Goal: Information Seeking & Learning: Learn about a topic

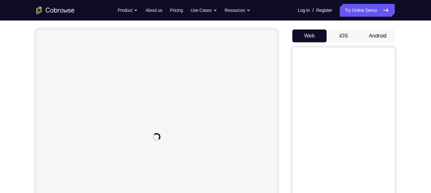
scroll to position [58, 0]
click at [373, 29] on button "Android" at bounding box center [377, 32] width 34 height 13
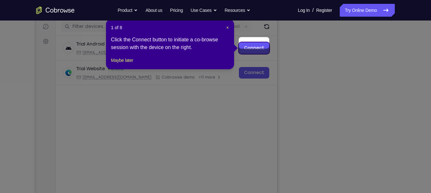
scroll to position [81, 0]
click at [226, 27] on span "×" at bounding box center [227, 27] width 3 height 5
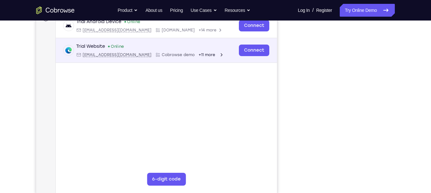
scroll to position [103, 0]
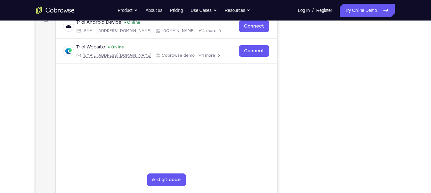
drag, startPoint x: 277, startPoint y: 56, endPoint x: 403, endPoint y: 175, distance: 173.6
click at [403, 175] on div "Your Support Agent Your Customer Web iOS Android Next Steps We’d be happy to gi…" at bounding box center [216, 129] width 410 height 422
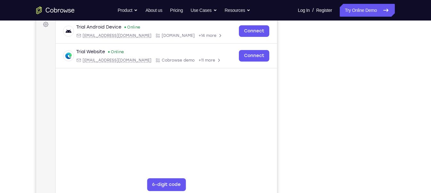
scroll to position [97, 0]
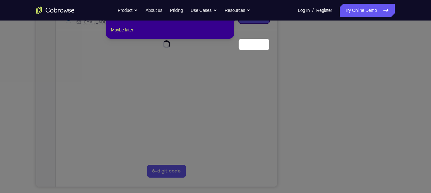
scroll to position [84, 0]
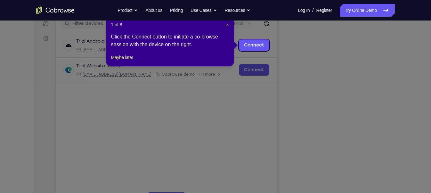
click at [228, 25] on span "×" at bounding box center [227, 24] width 3 height 5
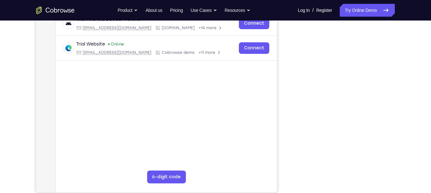
scroll to position [105, 0]
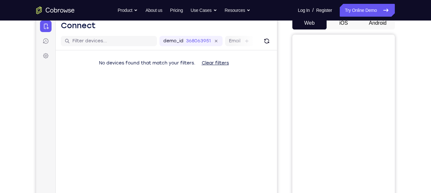
click at [371, 22] on button "Android" at bounding box center [377, 23] width 34 height 13
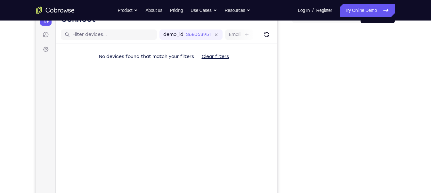
scroll to position [93, 0]
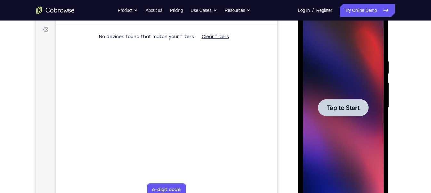
click at [355, 109] on span "Tap to Start" at bounding box center [342, 107] width 33 height 6
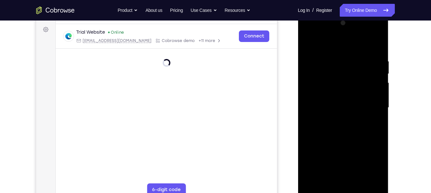
scroll to position [107, 0]
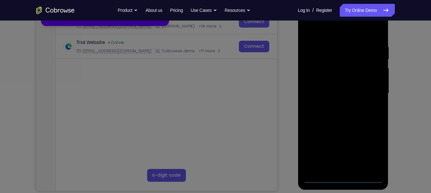
click at [343, 177] on icon at bounding box center [218, 82] width 436 height 219
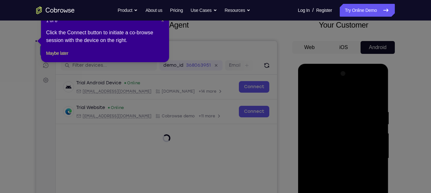
scroll to position [42, 0]
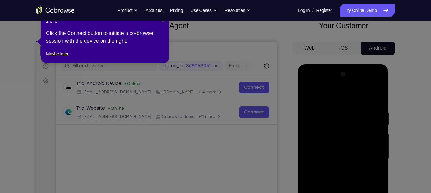
click at [162, 21] on span "×" at bounding box center [162, 21] width 3 height 5
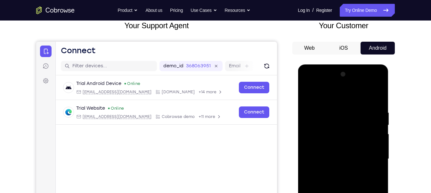
scroll to position [118, 0]
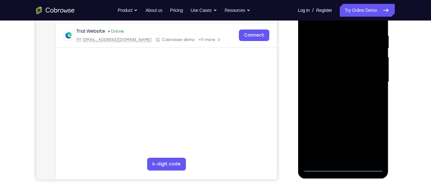
click at [342, 166] on div at bounding box center [342, 81] width 81 height 179
click at [370, 139] on div at bounding box center [342, 81] width 81 height 179
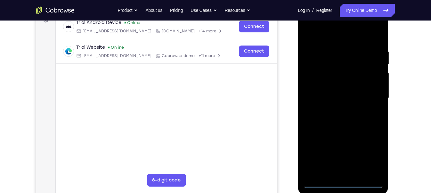
scroll to position [101, 0]
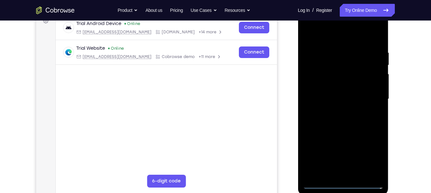
click at [320, 23] on div at bounding box center [342, 98] width 81 height 179
click at [370, 94] on div at bounding box center [342, 98] width 81 height 179
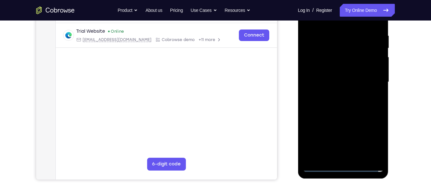
scroll to position [120, 0]
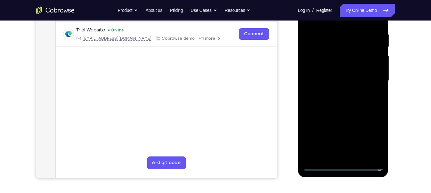
click at [348, 155] on div at bounding box center [342, 80] width 81 height 179
click at [344, 72] on div at bounding box center [342, 80] width 81 height 179
click at [341, 68] on div at bounding box center [342, 80] width 81 height 179
click at [335, 80] on div at bounding box center [342, 80] width 81 height 179
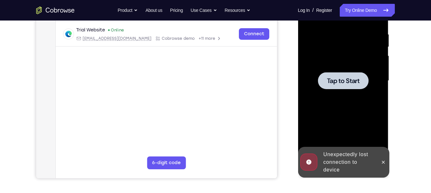
click at [347, 80] on span "Tap to Start" at bounding box center [342, 80] width 33 height 6
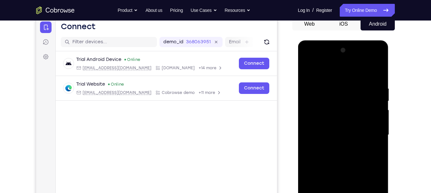
scroll to position [108, 0]
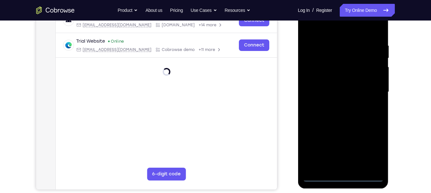
click at [343, 176] on div at bounding box center [342, 91] width 81 height 179
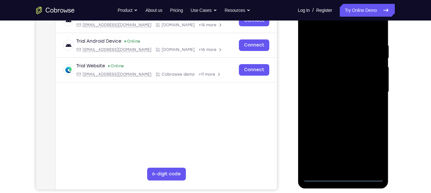
click at [373, 146] on div at bounding box center [342, 91] width 81 height 179
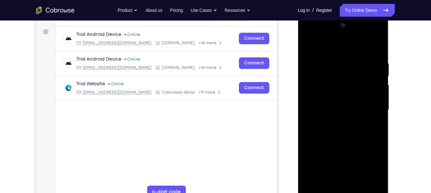
scroll to position [90, 0]
click at [314, 35] on div at bounding box center [342, 109] width 81 height 179
click at [371, 108] on div at bounding box center [342, 109] width 81 height 179
click at [340, 122] on div at bounding box center [342, 109] width 81 height 179
click at [336, 101] on div at bounding box center [342, 109] width 81 height 179
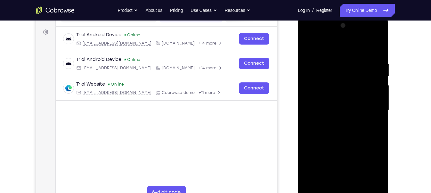
click at [334, 98] on div at bounding box center [342, 109] width 81 height 179
click at [337, 110] on div at bounding box center [342, 109] width 81 height 179
click at [333, 132] on div at bounding box center [342, 109] width 81 height 179
click at [340, 129] on div at bounding box center [342, 109] width 81 height 179
click at [379, 139] on div at bounding box center [342, 109] width 81 height 179
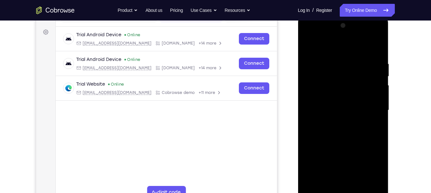
drag, startPoint x: 341, startPoint y: 143, endPoint x: 344, endPoint y: 112, distance: 31.1
click at [344, 112] on div at bounding box center [342, 109] width 81 height 179
click at [377, 108] on div at bounding box center [342, 109] width 81 height 179
click at [309, 109] on div at bounding box center [342, 109] width 81 height 179
drag, startPoint x: 355, startPoint y: 138, endPoint x: 360, endPoint y: 87, distance: 50.8
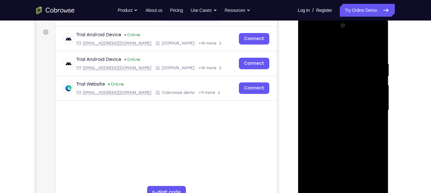
click at [360, 87] on div at bounding box center [342, 109] width 81 height 179
drag, startPoint x: 336, startPoint y: 158, endPoint x: 343, endPoint y: 98, distance: 60.5
click at [343, 98] on div at bounding box center [342, 109] width 81 height 179
click at [380, 127] on div at bounding box center [342, 109] width 81 height 179
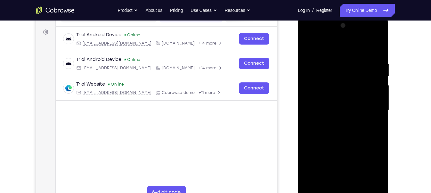
click at [380, 127] on div at bounding box center [342, 109] width 81 height 179
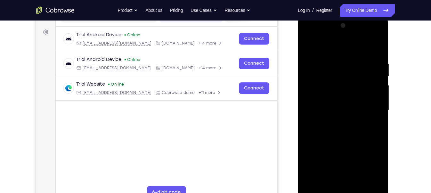
drag, startPoint x: 346, startPoint y: 144, endPoint x: 349, endPoint y: 87, distance: 56.4
click at [349, 87] on div at bounding box center [342, 109] width 81 height 179
click at [325, 185] on div at bounding box center [342, 109] width 81 height 179
click at [347, 45] on div at bounding box center [342, 109] width 81 height 179
click at [337, 90] on div at bounding box center [342, 109] width 81 height 179
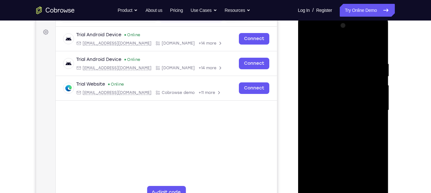
click at [358, 183] on div at bounding box center [342, 109] width 81 height 179
click at [351, 143] on div at bounding box center [342, 109] width 81 height 179
drag, startPoint x: 341, startPoint y: 156, endPoint x: 347, endPoint y: 113, distance: 43.6
click at [347, 113] on div at bounding box center [342, 109] width 81 height 179
drag, startPoint x: 339, startPoint y: 162, endPoint x: 349, endPoint y: 119, distance: 44.3
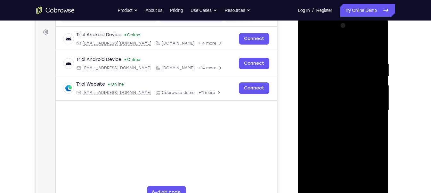
click at [349, 119] on div at bounding box center [342, 109] width 81 height 179
drag, startPoint x: 348, startPoint y: 162, endPoint x: 355, endPoint y: 125, distance: 37.7
click at [355, 125] on div at bounding box center [342, 109] width 81 height 179
drag, startPoint x: 346, startPoint y: 164, endPoint x: 350, endPoint y: 128, distance: 36.0
click at [350, 128] on div at bounding box center [342, 109] width 81 height 179
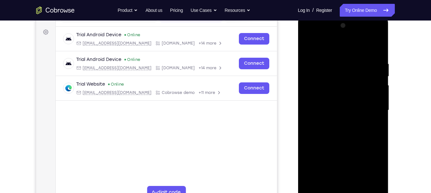
drag, startPoint x: 343, startPoint y: 165, endPoint x: 349, endPoint y: 128, distance: 37.9
click at [349, 128] on div at bounding box center [342, 109] width 81 height 179
click at [352, 131] on div at bounding box center [342, 109] width 81 height 179
drag, startPoint x: 329, startPoint y: 99, endPoint x: 335, endPoint y: 165, distance: 66.5
click at [335, 165] on div at bounding box center [342, 109] width 81 height 179
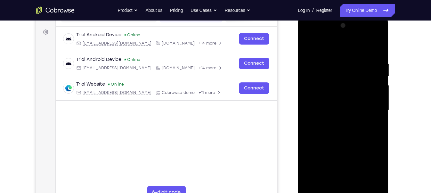
drag, startPoint x: 323, startPoint y: 85, endPoint x: 327, endPoint y: 161, distance: 75.6
click at [327, 161] on div at bounding box center [342, 109] width 81 height 179
drag, startPoint x: 322, startPoint y: 92, endPoint x: 328, endPoint y: 166, distance: 74.2
click at [328, 166] on div at bounding box center [342, 109] width 81 height 179
drag, startPoint x: 318, startPoint y: 81, endPoint x: 324, endPoint y: 156, distance: 76.1
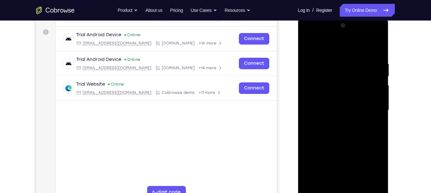
click at [324, 156] on div at bounding box center [342, 109] width 81 height 179
drag, startPoint x: 321, startPoint y: 90, endPoint x: 321, endPoint y: 147, distance: 57.0
click at [321, 147] on div at bounding box center [342, 109] width 81 height 179
drag, startPoint x: 319, startPoint y: 146, endPoint x: 329, endPoint y: 76, distance: 70.1
click at [329, 76] on div at bounding box center [342, 109] width 81 height 179
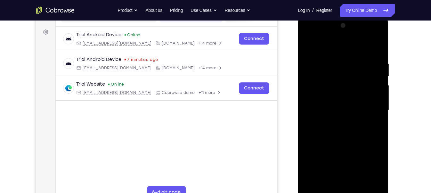
drag, startPoint x: 324, startPoint y: 123, endPoint x: 330, endPoint y: 68, distance: 55.3
click at [330, 68] on div at bounding box center [342, 109] width 81 height 179
drag, startPoint x: 321, startPoint y: 114, endPoint x: 332, endPoint y: 47, distance: 67.8
click at [332, 47] on div at bounding box center [342, 109] width 81 height 179
click at [307, 44] on div at bounding box center [342, 109] width 81 height 179
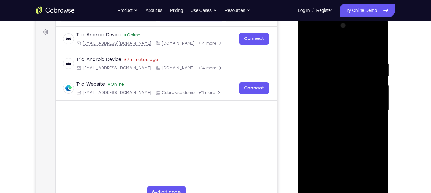
click at [309, 45] on div at bounding box center [342, 109] width 81 height 179
click at [313, 184] on div at bounding box center [342, 109] width 81 height 179
click at [330, 184] on div at bounding box center [342, 109] width 81 height 179
click at [340, 44] on div at bounding box center [342, 109] width 81 height 179
click at [330, 67] on div at bounding box center [342, 109] width 81 height 179
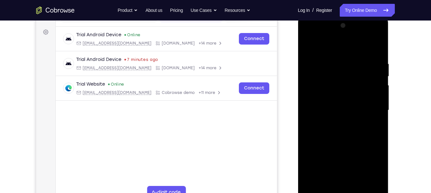
click at [359, 68] on div at bounding box center [342, 109] width 81 height 179
drag, startPoint x: 364, startPoint y: 98, endPoint x: 365, endPoint y: 157, distance: 59.5
click at [365, 157] on div at bounding box center [342, 109] width 81 height 179
click at [326, 101] on div at bounding box center [342, 109] width 81 height 179
click at [333, 94] on div at bounding box center [342, 109] width 81 height 179
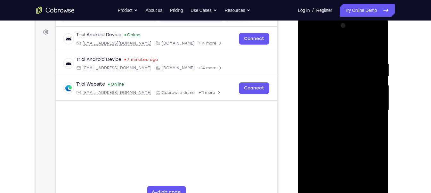
click at [308, 45] on div at bounding box center [342, 109] width 81 height 179
click at [310, 44] on div at bounding box center [342, 109] width 81 height 179
click at [329, 186] on div at bounding box center [342, 109] width 81 height 179
click at [341, 46] on div at bounding box center [342, 109] width 81 height 179
click at [332, 45] on div at bounding box center [342, 109] width 81 height 179
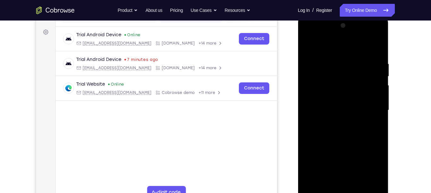
click at [312, 38] on div at bounding box center [342, 109] width 81 height 179
click at [347, 44] on div at bounding box center [342, 109] width 81 height 179
click at [379, 181] on div at bounding box center [342, 109] width 81 height 179
click at [363, 76] on div at bounding box center [342, 109] width 81 height 179
click at [352, 44] on div at bounding box center [342, 109] width 81 height 179
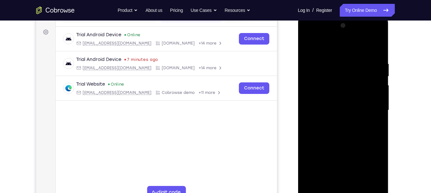
click at [358, 129] on div at bounding box center [342, 109] width 81 height 179
drag, startPoint x: 346, startPoint y: 170, endPoint x: 349, endPoint y: 154, distance: 15.9
click at [349, 154] on div at bounding box center [342, 109] width 81 height 179
drag, startPoint x: 339, startPoint y: 178, endPoint x: 347, endPoint y: 139, distance: 40.1
click at [347, 139] on div at bounding box center [342, 109] width 81 height 179
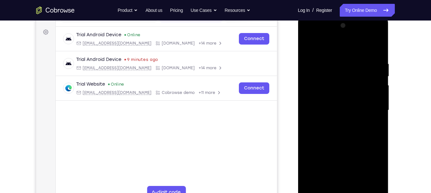
drag, startPoint x: 339, startPoint y: 147, endPoint x: 348, endPoint y: 100, distance: 47.6
click at [348, 100] on div at bounding box center [342, 109] width 81 height 179
